Goal: Transaction & Acquisition: Purchase product/service

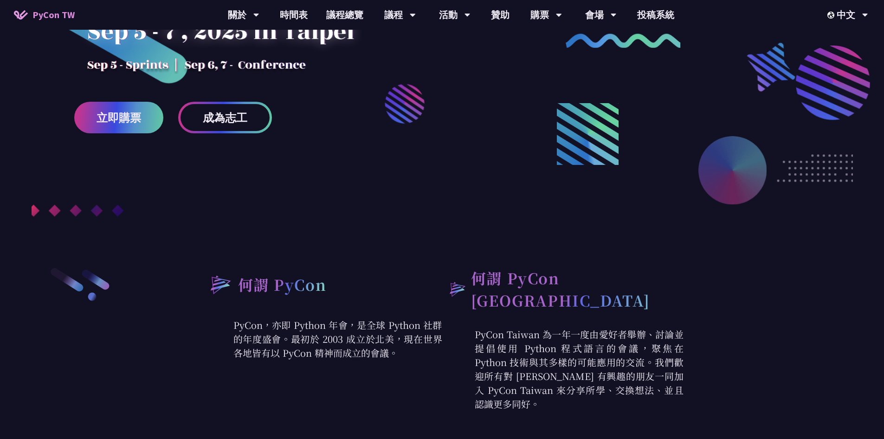
scroll to position [155, 0]
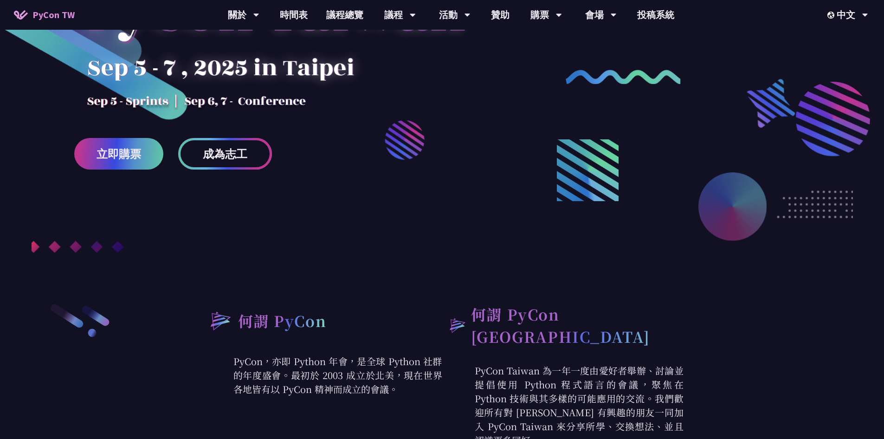
click at [246, 169] on link "成為志工" at bounding box center [225, 154] width 94 height 32
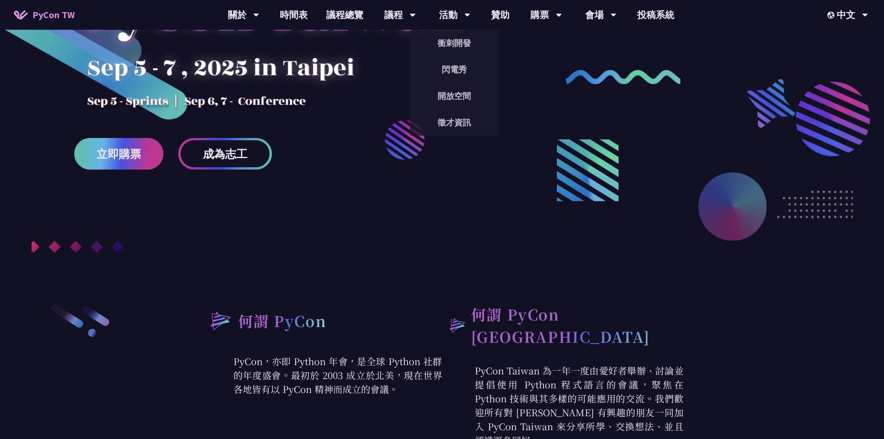
click at [134, 160] on span "立即購票" at bounding box center [119, 154] width 45 height 12
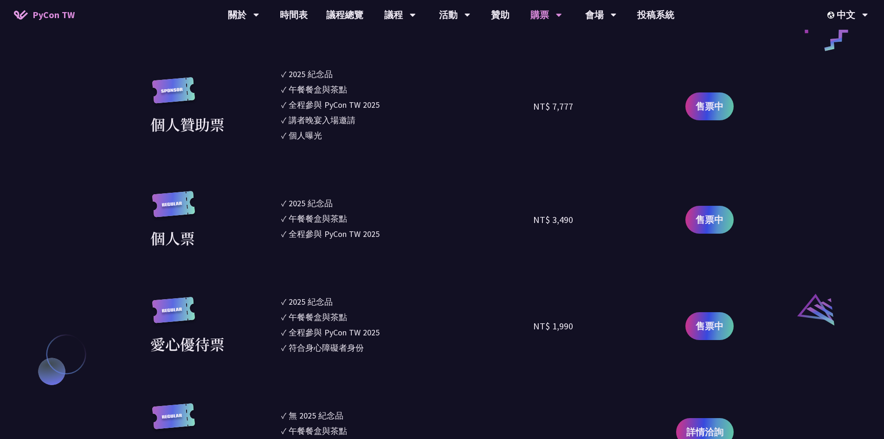
scroll to position [774, 0]
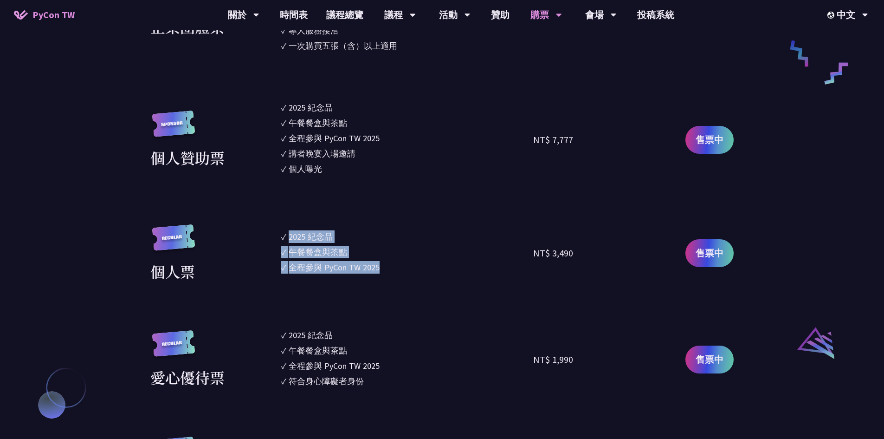
drag, startPoint x: 291, startPoint y: 242, endPoint x: 387, endPoint y: 273, distance: 101.0
click at [387, 273] on ul "✓ 2025 [PERSON_NAME]✓ 午餐餐盒與茶點 ✓ 全程參與 PyCon TW 2025" at bounding box center [407, 253] width 252 height 58
click at [381, 273] on div at bounding box center [381, 273] width 0 height 0
click at [577, 277] on div "NT$ 3,490" at bounding box center [596, 253] width 126 height 58
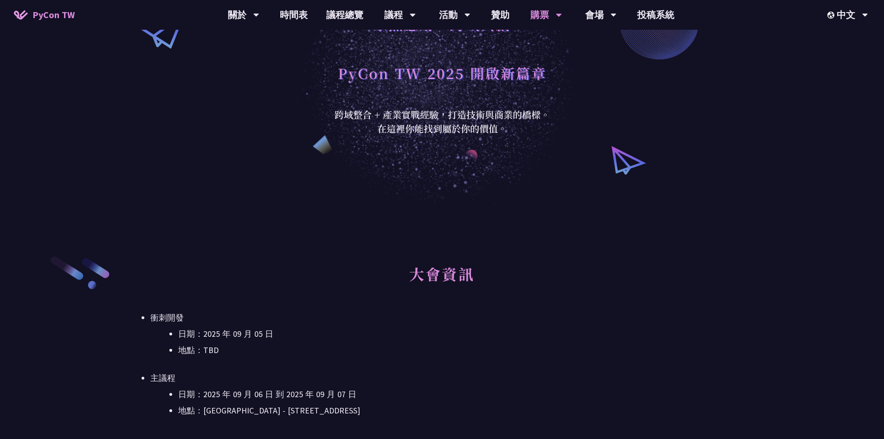
scroll to position [0, 0]
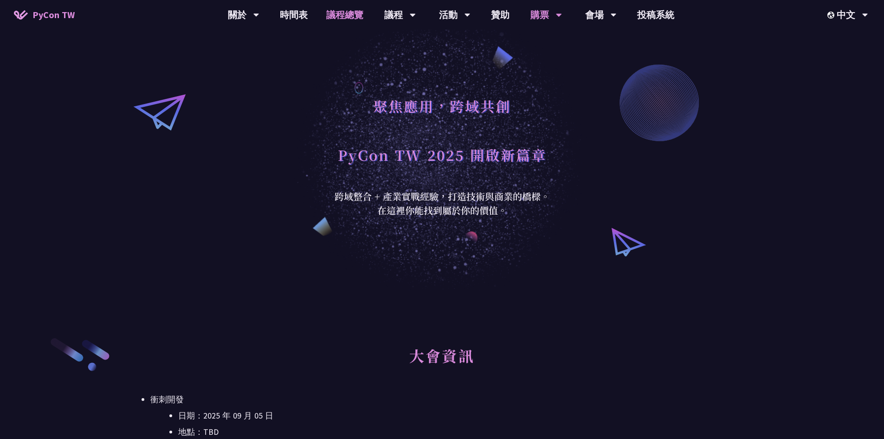
click at [332, 16] on link "議程總覽" at bounding box center [345, 15] width 56 height 30
